Goal: Download file/media

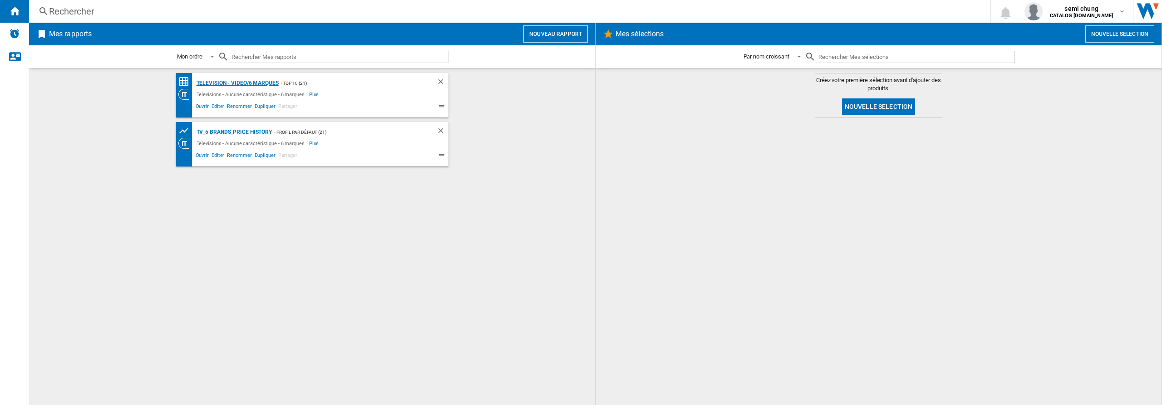
click at [241, 83] on div "Television - video/6 marques" at bounding box center [236, 83] width 84 height 11
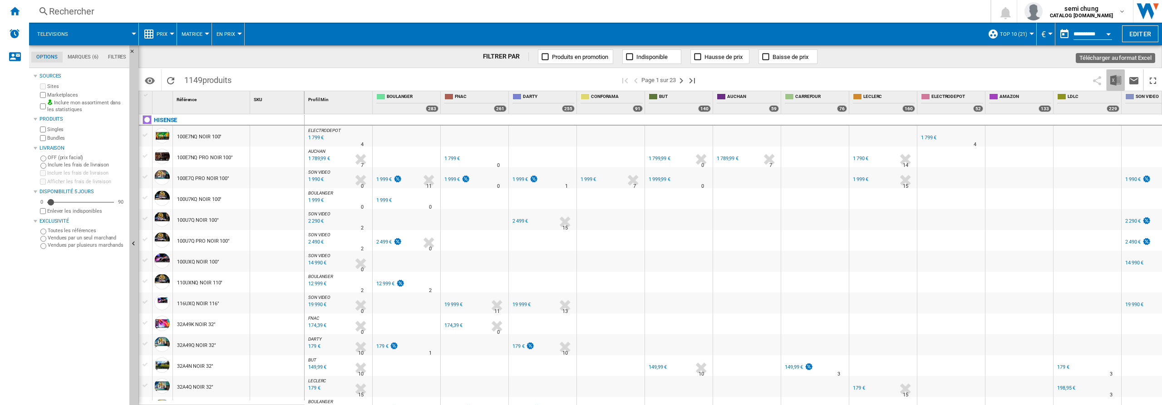
click at [1116, 79] on img "Télécharger au format Excel" at bounding box center [1115, 80] width 11 height 11
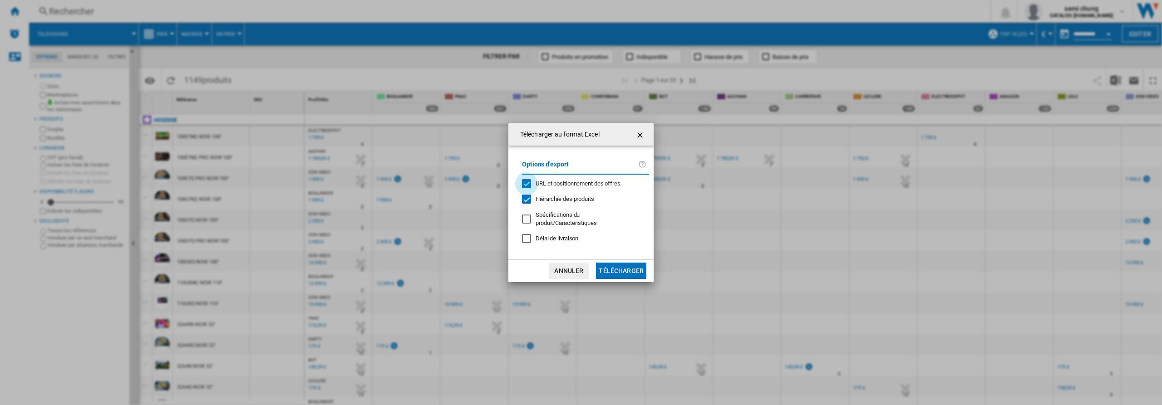
drag, startPoint x: 527, startPoint y: 183, endPoint x: 529, endPoint y: 195, distance: 11.5
click at [527, 183] on div "URL et positionnement des offres" at bounding box center [526, 183] width 9 height 9
click at [527, 201] on div "Hiérarchie des produits" at bounding box center [526, 199] width 9 height 9
click at [618, 266] on button "Télécharger" at bounding box center [621, 271] width 50 height 16
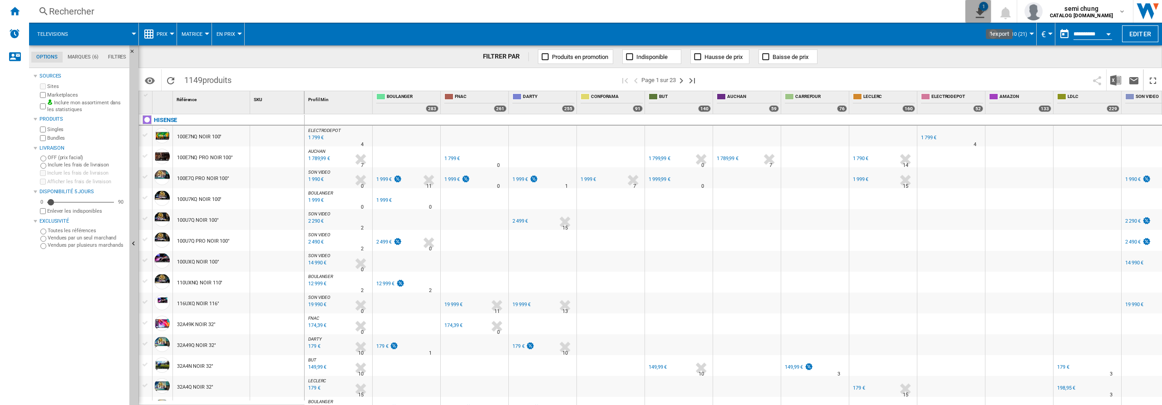
click at [983, 12] on ng-md-icon "1\a export" at bounding box center [978, 11] width 11 height 11
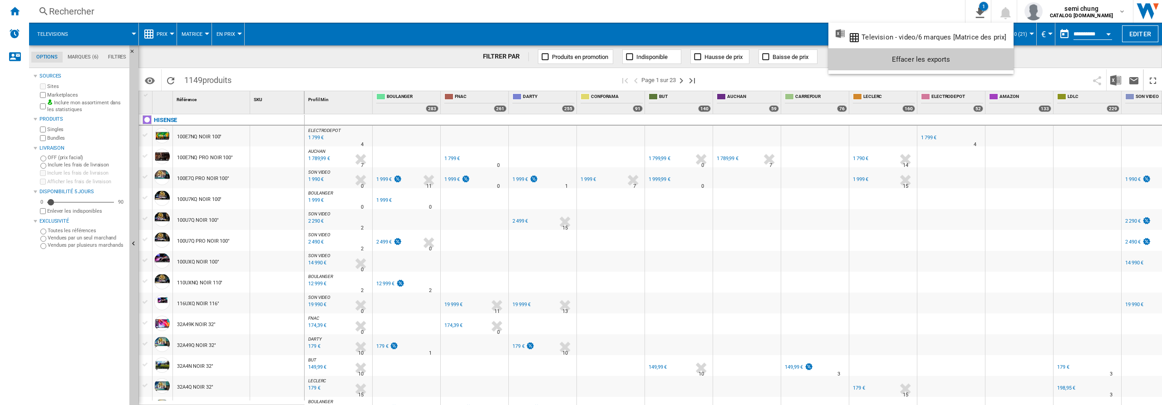
click at [915, 1] on md-backdrop at bounding box center [581, 202] width 1162 height 405
